Goal: Information Seeking & Learning: Learn about a topic

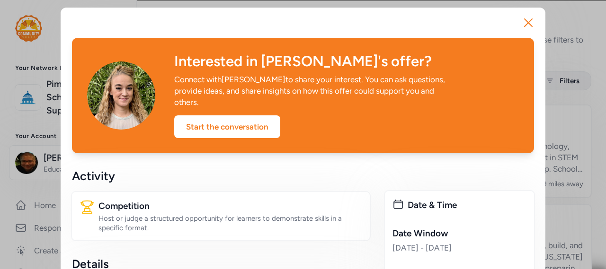
click at [525, 24] on icon "button" at bounding box center [528, 22] width 15 height 15
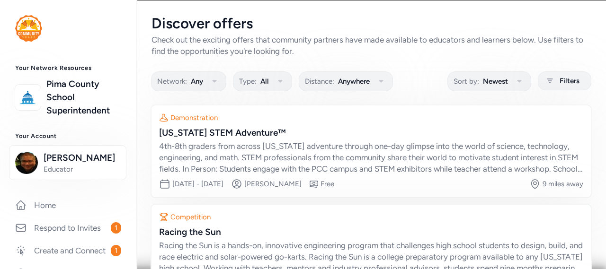
click at [427, 167] on div "4th-8th graders from across [US_STATE] adventure through one-day glimpse into t…" at bounding box center [371, 158] width 424 height 34
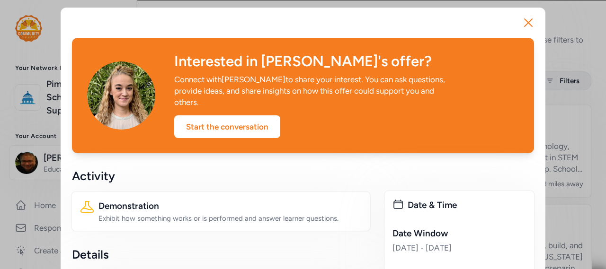
click at [521, 20] on icon "button" at bounding box center [528, 22] width 15 height 15
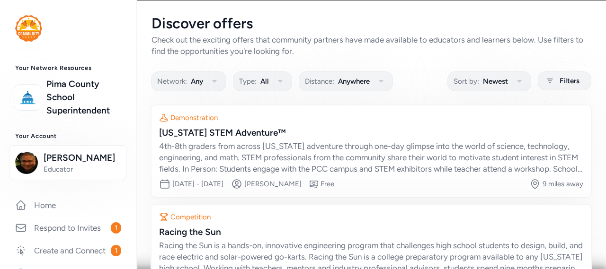
click at [519, 20] on div "Discover offers" at bounding box center [371, 23] width 439 height 17
